Goal: Contribute content

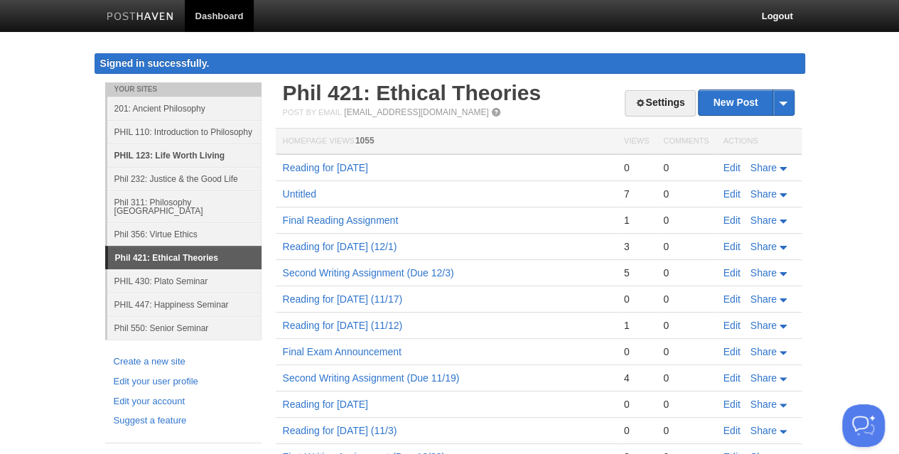
click at [170, 158] on link "PHIL 123: Life Worth Living" at bounding box center [184, 155] width 154 height 23
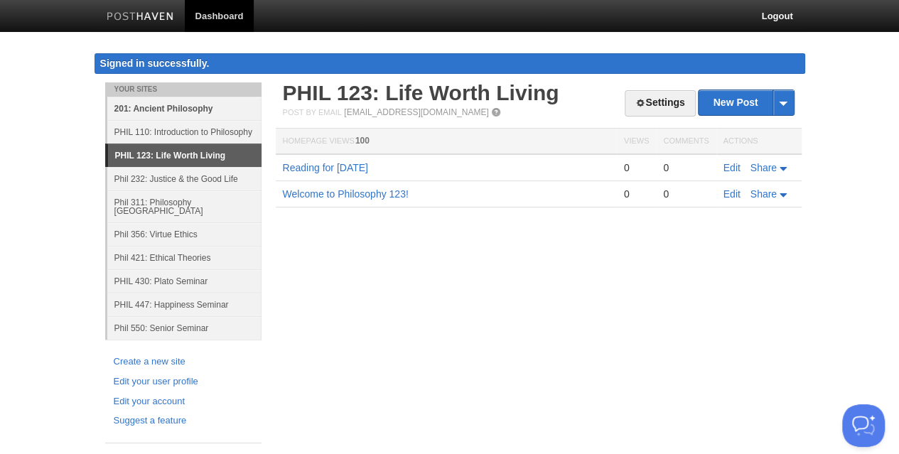
click at [193, 104] on link "201: Ancient Philosophy" at bounding box center [184, 108] width 154 height 23
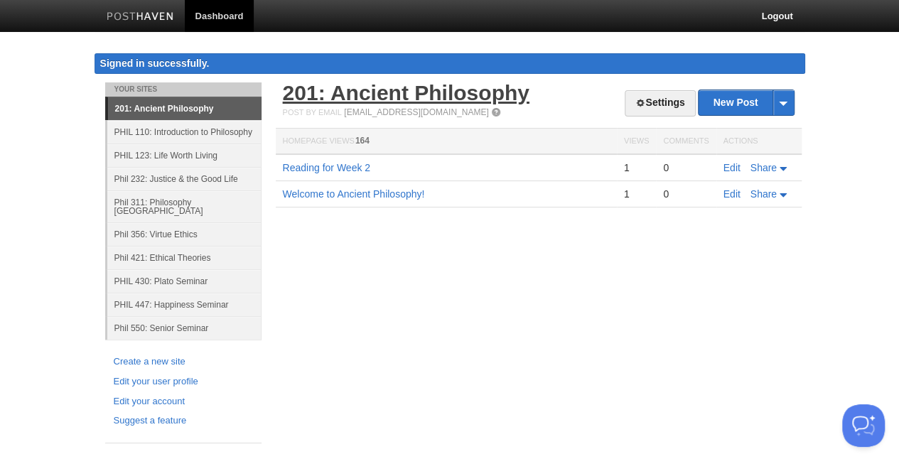
click at [362, 92] on link "201: Ancient Philosophy" at bounding box center [406, 92] width 247 height 23
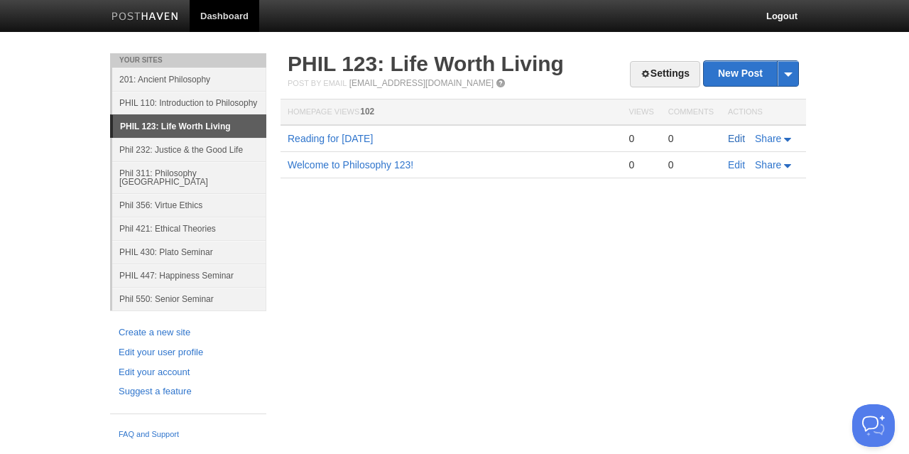
click at [735, 134] on link "Edit" at bounding box center [736, 138] width 17 height 11
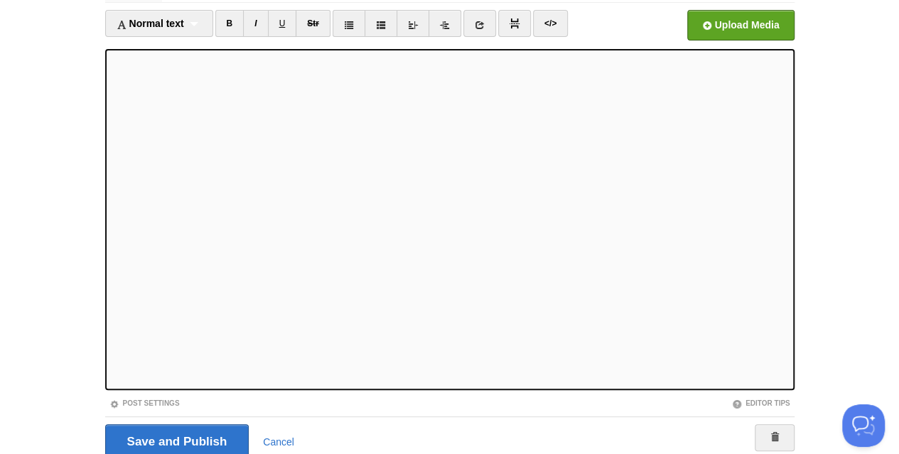
scroll to position [145, 0]
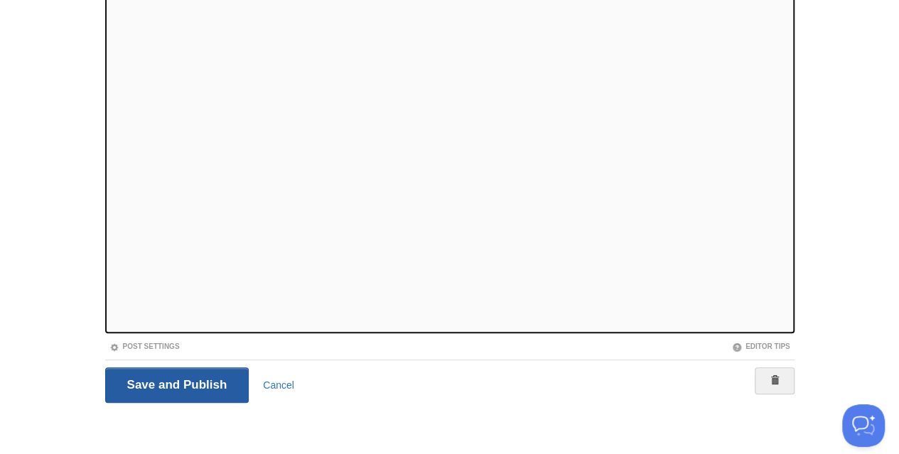
click at [176, 387] on input "Save and Publish" at bounding box center [177, 385] width 144 height 36
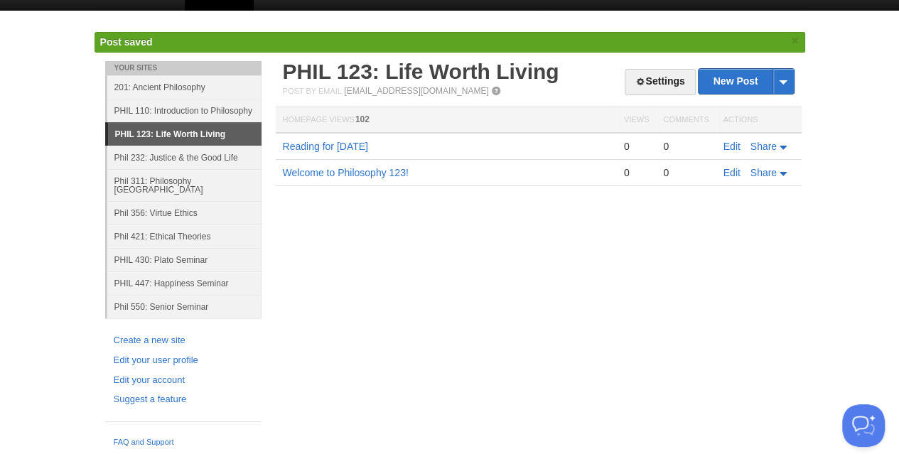
scroll to position [9, 0]
